Goal: Task Accomplishment & Management: Manage account settings

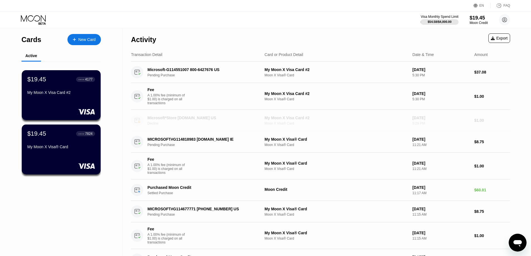
click at [180, 125] on div "Decline" at bounding box center [206, 124] width 116 height 4
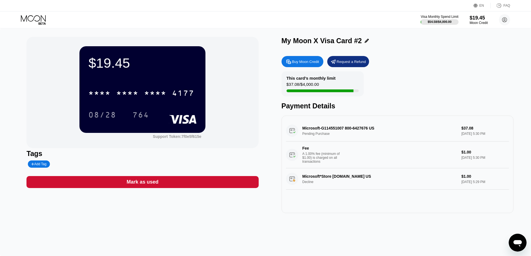
click at [35, 21] on icon at bounding box center [34, 20] width 26 height 10
